Goal: Transaction & Acquisition: Purchase product/service

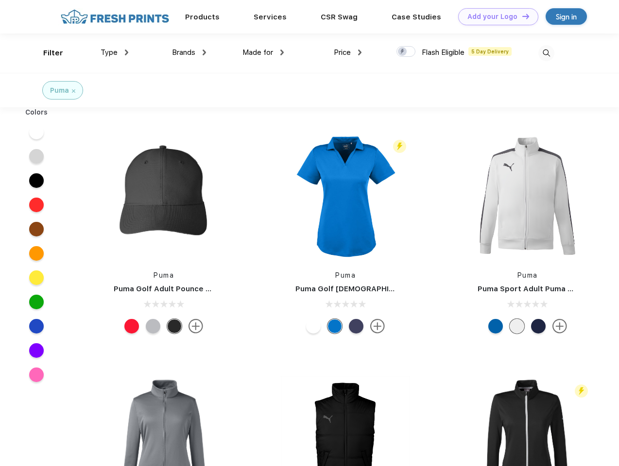
click at [495, 17] on link "Add your Logo Design Tool" at bounding box center [498, 16] width 80 height 17
click at [0, 0] on div "Design Tool" at bounding box center [0, 0] width 0 height 0
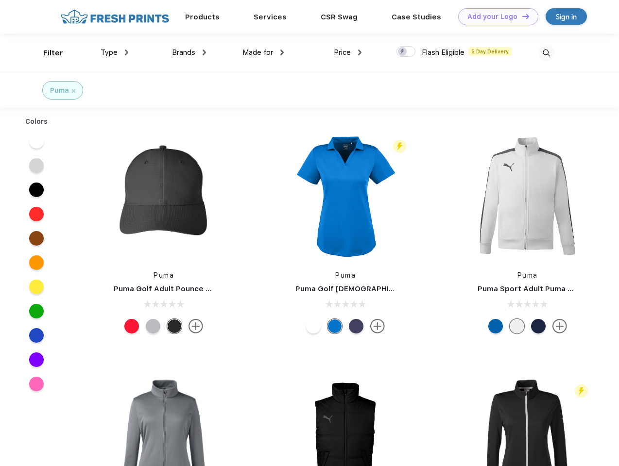
click at [521, 16] on link "Add your Logo Design Tool" at bounding box center [498, 16] width 80 height 17
click at [47, 53] on div "Filter" at bounding box center [53, 53] width 20 height 11
click at [115, 52] on span "Type" at bounding box center [109, 52] width 17 height 9
click at [189, 52] on span "Brands" at bounding box center [183, 52] width 23 height 9
click at [263, 52] on span "Made for" at bounding box center [257, 52] width 31 height 9
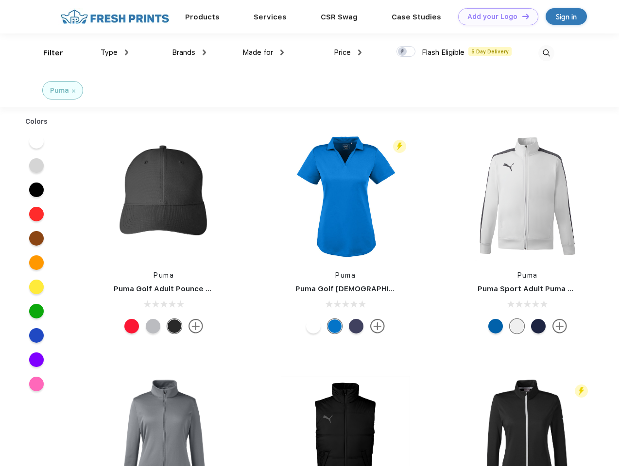
click at [348, 52] on span "Price" at bounding box center [342, 52] width 17 height 9
click at [406, 52] on div at bounding box center [406, 51] width 19 height 11
click at [403, 52] on input "checkbox" at bounding box center [400, 49] width 6 height 6
click at [546, 53] on img at bounding box center [546, 53] width 16 height 16
